Goal: Task Accomplishment & Management: Complete application form

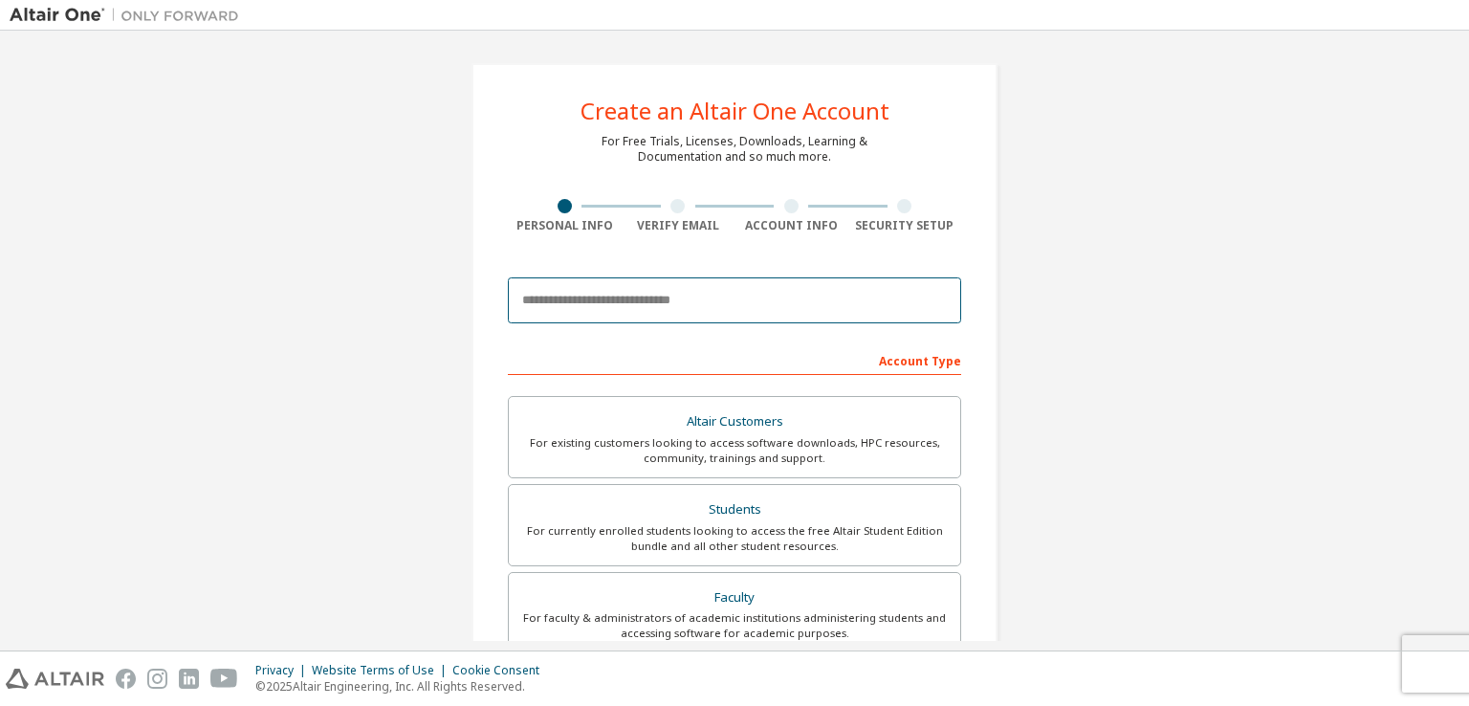
click at [721, 310] on input "email" at bounding box center [734, 300] width 453 height 46
click at [956, 282] on input "email" at bounding box center [734, 300] width 453 height 46
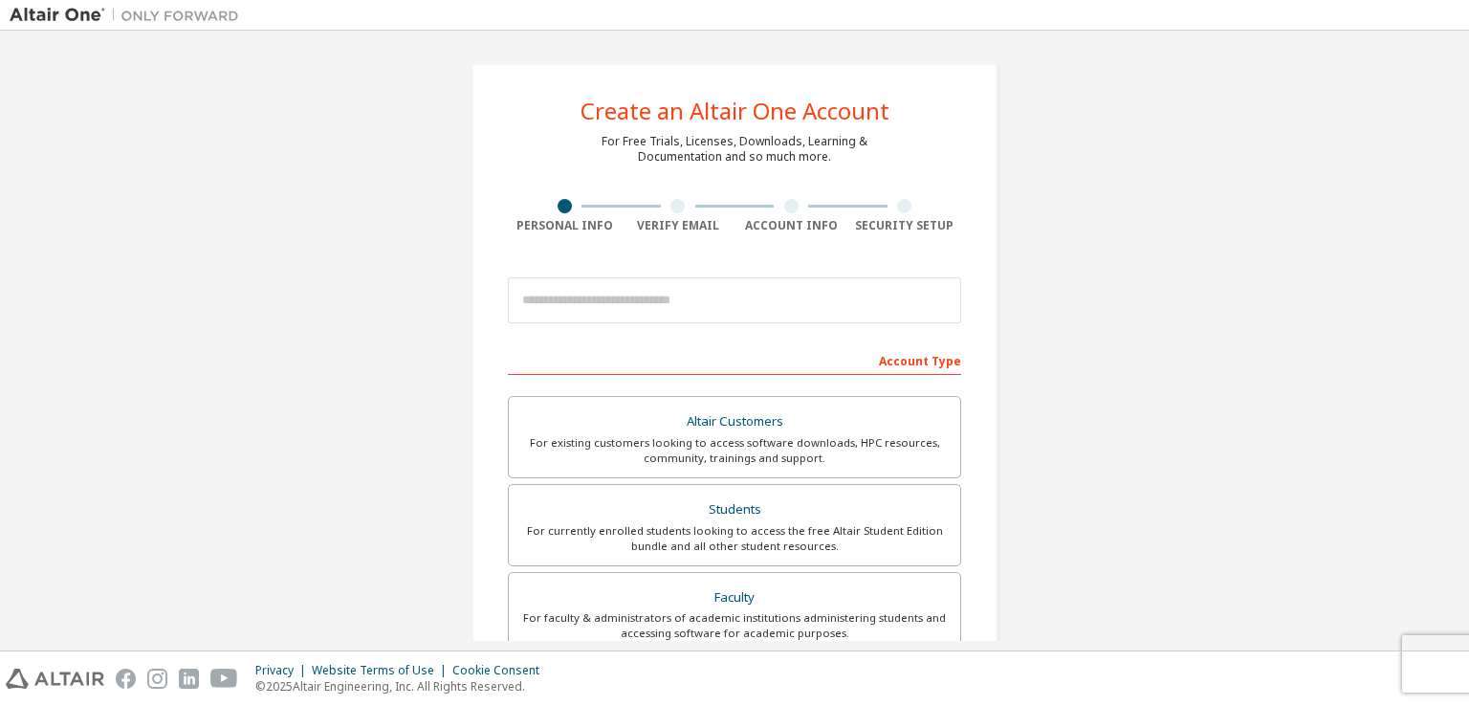
click at [1076, 295] on div "Create an Altair One Account For Free Trials, Licenses, Downloads, Learning & D…" at bounding box center [735, 546] width 1450 height 1013
drag, startPoint x: 1468, startPoint y: 170, endPoint x: 1468, endPoint y: 274, distance: 104.2
click at [1468, 274] on div "Create an Altair One Account For Free Trials, Licenses, Downloads, Learning & D…" at bounding box center [734, 341] width 1469 height 620
click at [1320, 303] on div "Create an Altair One Account For Free Trials, Licenses, Downloads, Learning & D…" at bounding box center [735, 546] width 1450 height 1013
drag, startPoint x: 1468, startPoint y: 150, endPoint x: 1463, endPoint y: 280, distance: 130.1
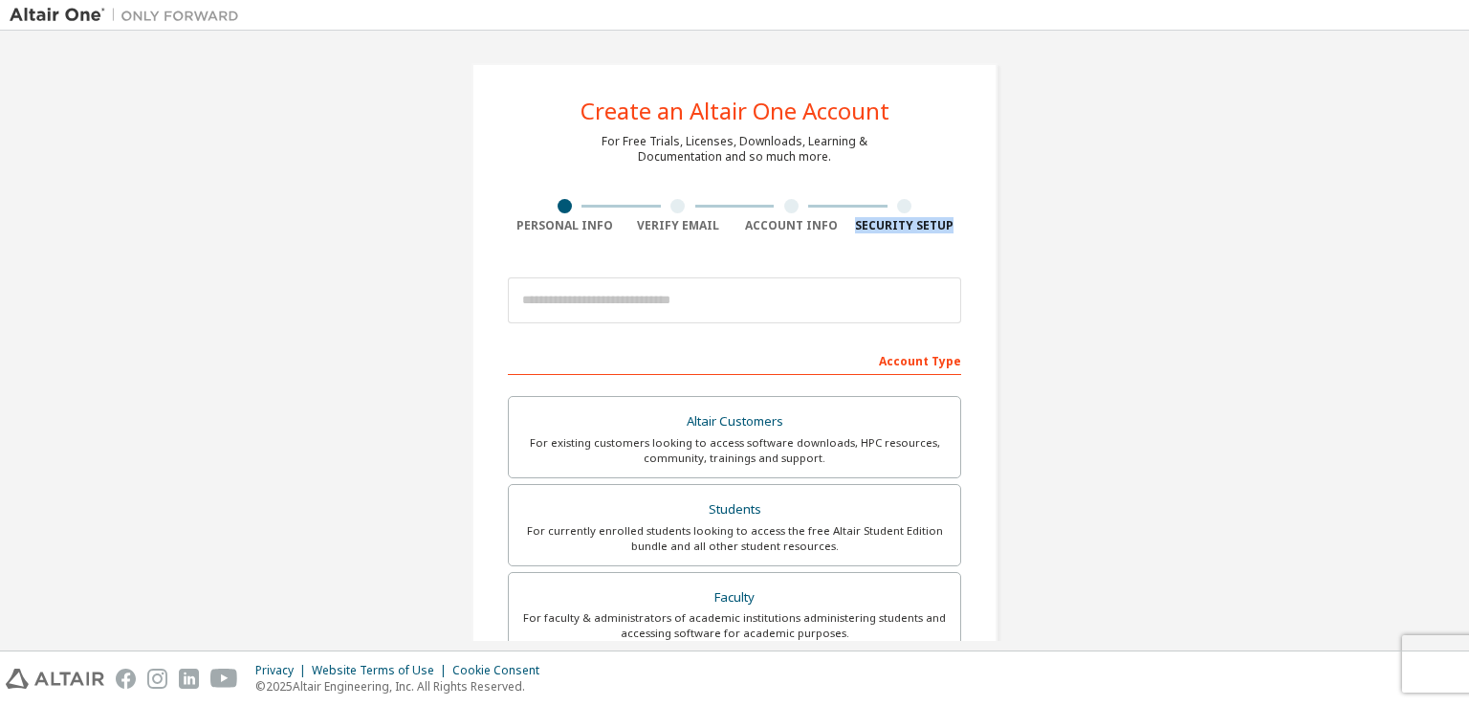
click at [1463, 280] on div "Create an Altair One Account For Free Trials, Licenses, Downloads, Learning & D…" at bounding box center [734, 341] width 1469 height 620
click at [1190, 158] on div "Create an Altair One Account For Free Trials, Licenses, Downloads, Learning & D…" at bounding box center [735, 546] width 1450 height 1013
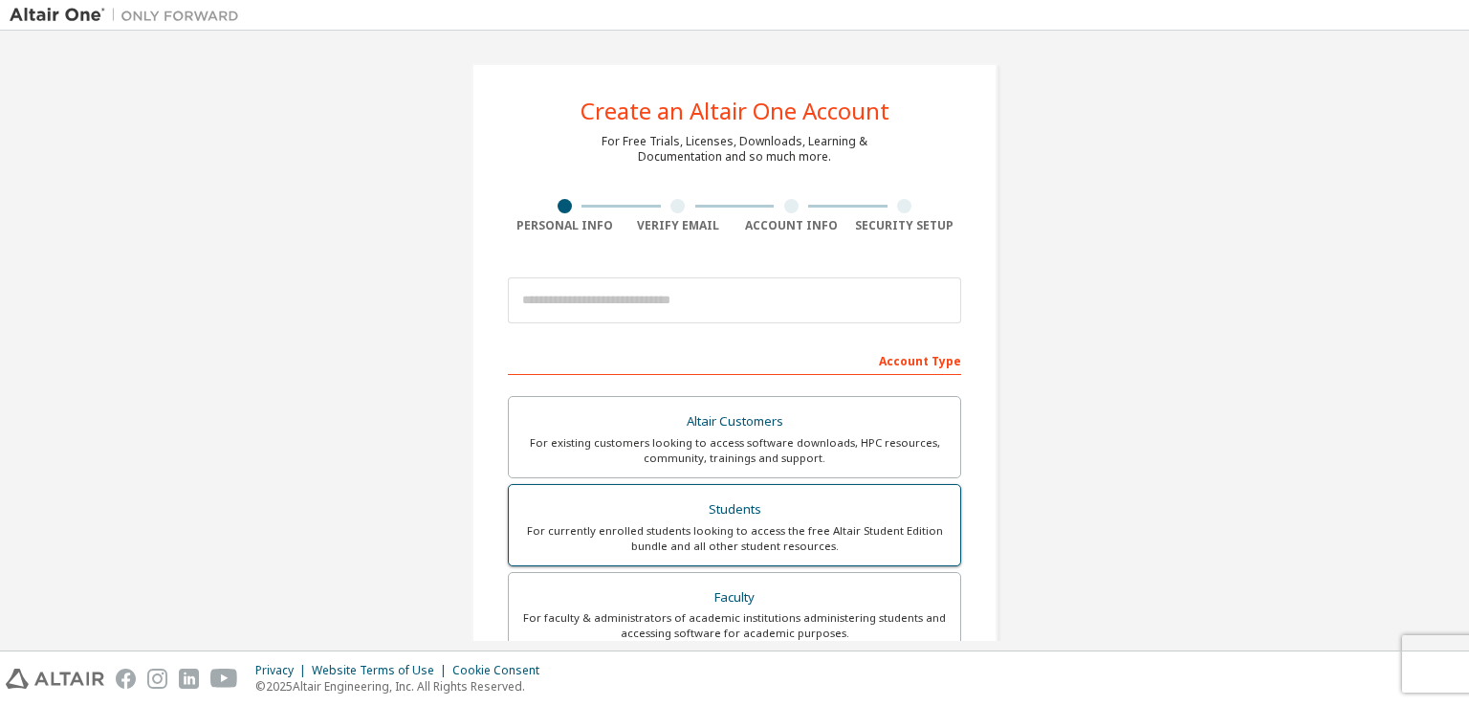
click at [696, 510] on div "Students" at bounding box center [734, 509] width 428 height 27
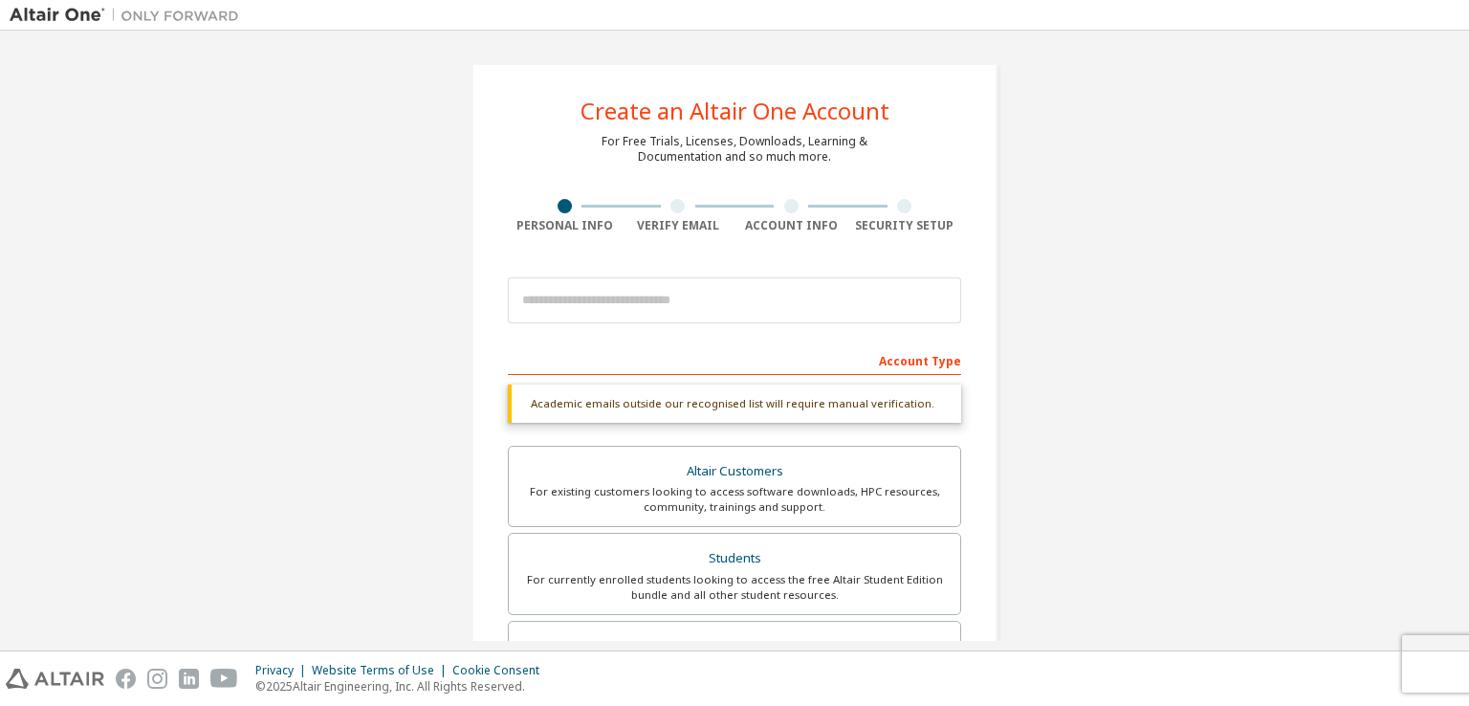
drag, startPoint x: 1468, startPoint y: 234, endPoint x: 1468, endPoint y: 267, distance: 32.5
click at [1468, 267] on div "Create an Altair One Account For Free Trials, Licenses, Downloads, Learning & D…" at bounding box center [734, 341] width 1469 height 620
click at [1317, 310] on div "Create an Altair One Account For Free Trials, Licenses, Downloads, Learning & D…" at bounding box center [735, 571] width 1450 height 1062
drag, startPoint x: 1468, startPoint y: 188, endPoint x: 1466, endPoint y: 276, distance: 88.0
click at [1468, 283] on div "Create an Altair One Account For Free Trials, Licenses, Downloads, Learning & D…" at bounding box center [734, 341] width 1469 height 620
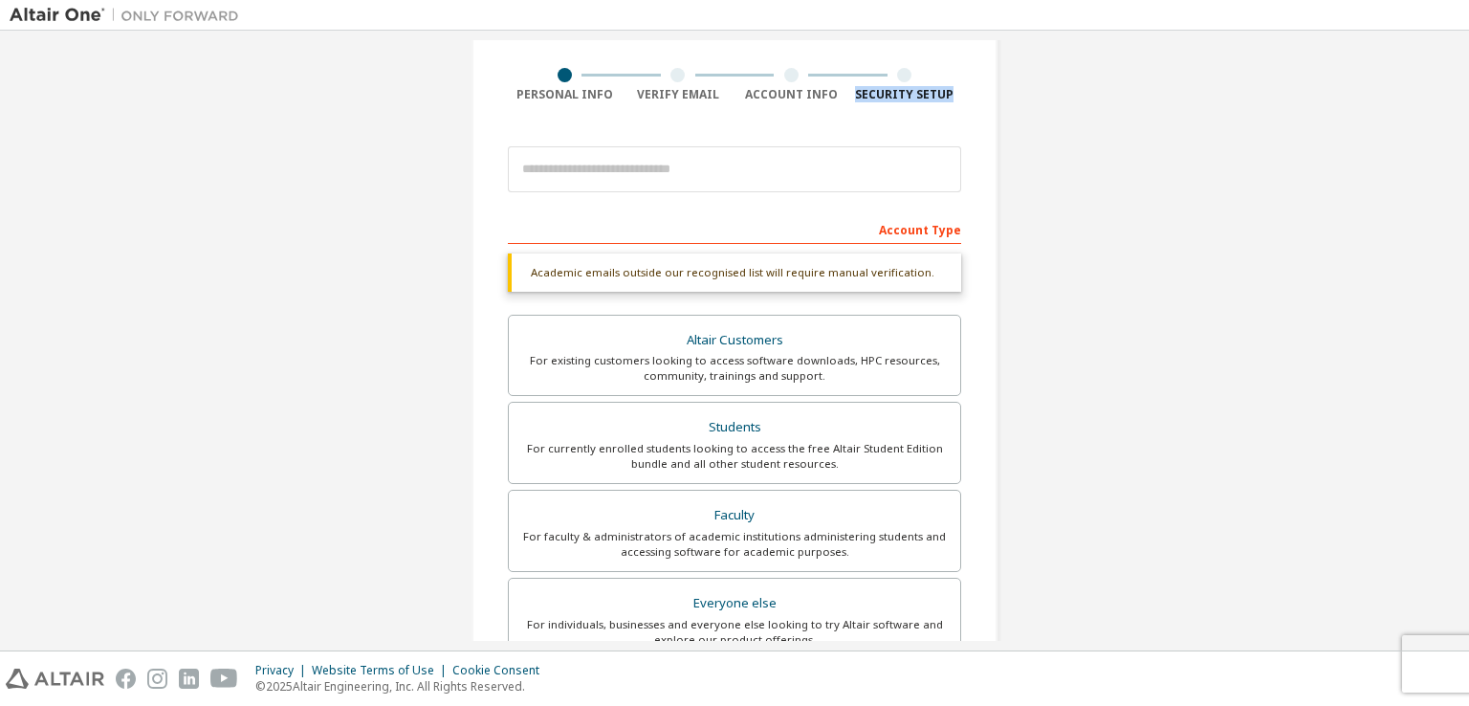
scroll to position [129, 0]
